Goal: Task Accomplishment & Management: Manage account settings

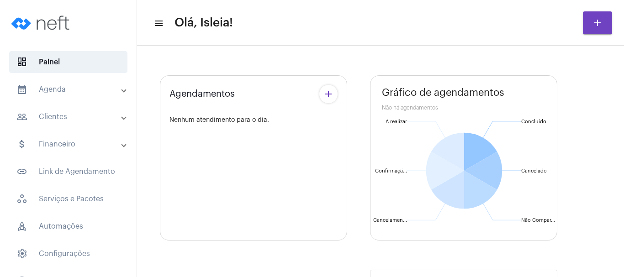
click at [83, 92] on mat-panel-title "calendar_month_outlined Agenda" at bounding box center [68, 89] width 105 height 11
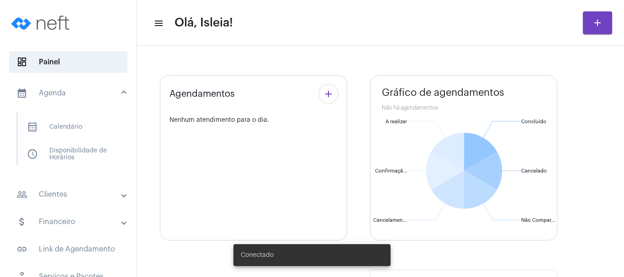
type input "[URL][DOMAIN_NAME]"
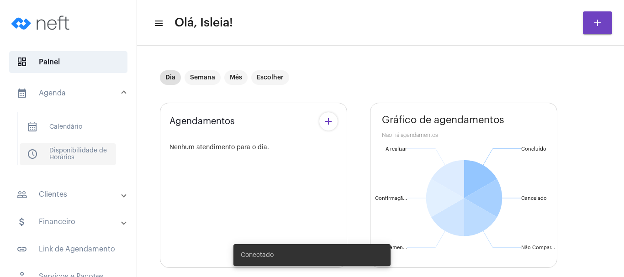
click at [77, 153] on span "schedule Disponibilidade de Horários" at bounding box center [68, 154] width 96 height 22
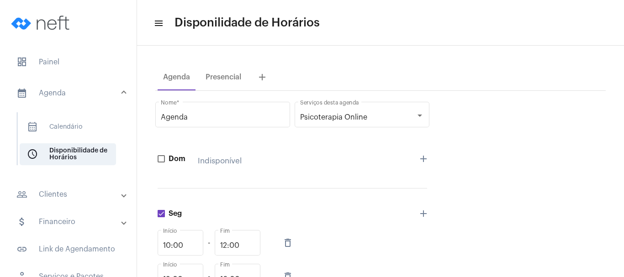
scroll to position [242, 0]
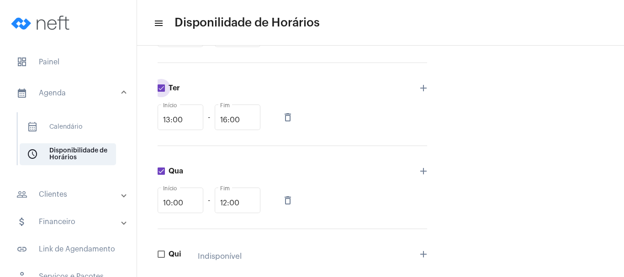
click at [160, 89] on span at bounding box center [161, 87] width 7 height 7
click at [161, 92] on input "Ter" at bounding box center [161, 92] width 0 height 0
checkbox input "false"
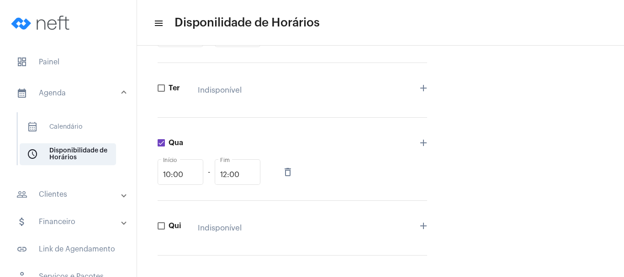
click at [510, 186] on div "Agenda Nome * Psicoterapia Online Serviços desta agenda Dom Indisponível add Se…" at bounding box center [380, 124] width 450 height 553
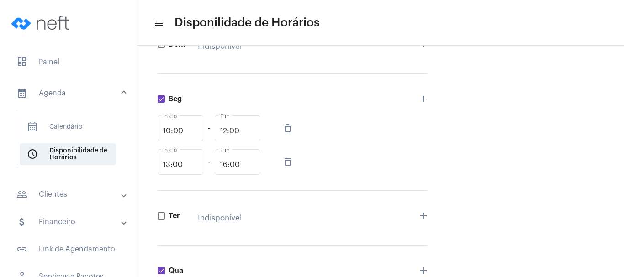
scroll to position [0, 0]
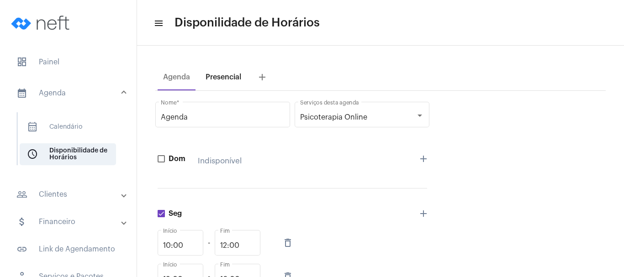
click at [229, 77] on div "Presencial" at bounding box center [223, 77] width 36 height 8
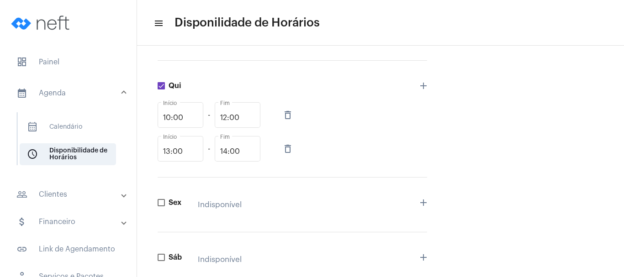
scroll to position [357, 0]
